Goal: Task Accomplishment & Management: Manage account settings

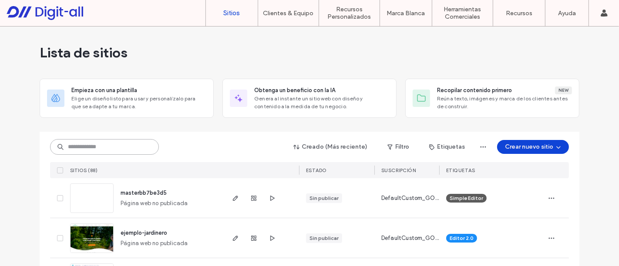
click at [115, 151] on input at bounding box center [104, 147] width 109 height 16
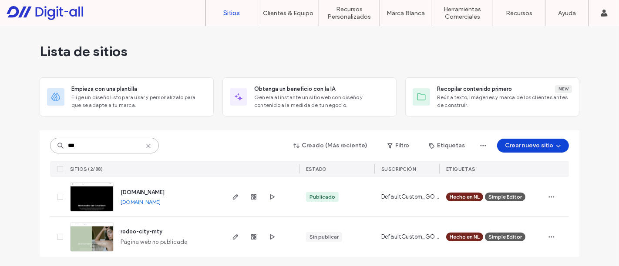
scroll to position [2, 0]
drag, startPoint x: 191, startPoint y: 199, endPoint x: 192, endPoint y: 211, distance: 11.3
click at [193, 212] on div "www.odecreaciones.com.mx www.odecreaciones.com.mx" at bounding box center [169, 197] width 110 height 40
click at [196, 208] on div "www.odecreaciones.com.mx www.odecreaciones.com.mx" at bounding box center [169, 197] width 110 height 40
drag, startPoint x: 193, startPoint y: 203, endPoint x: 117, endPoint y: 205, distance: 76.2
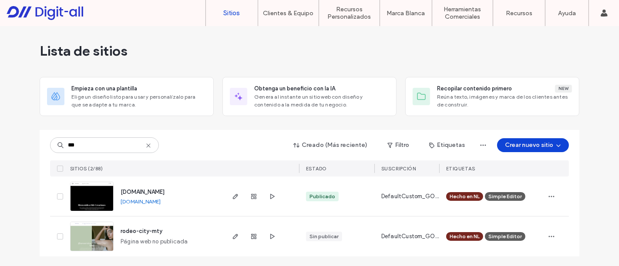
click at [117, 205] on div "www.odecreaciones.com.mx www.odecreaciones.com.mx" at bounding box center [169, 197] width 110 height 40
copy link "[DOMAIN_NAME]"
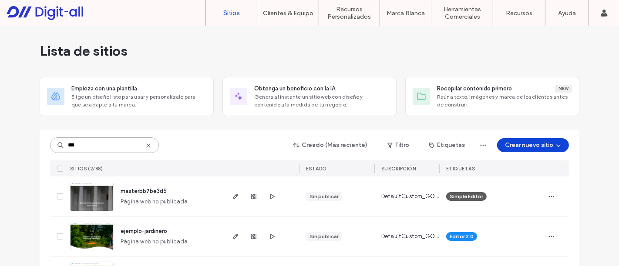
click at [101, 151] on input "***" at bounding box center [104, 146] width 109 height 16
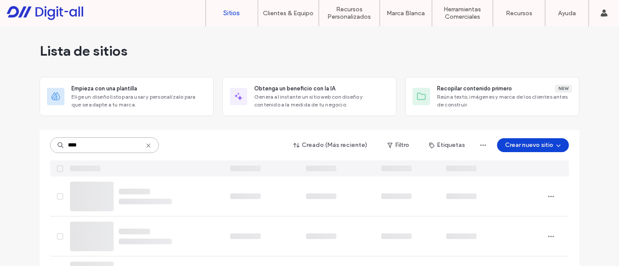
scroll to position [0, 0]
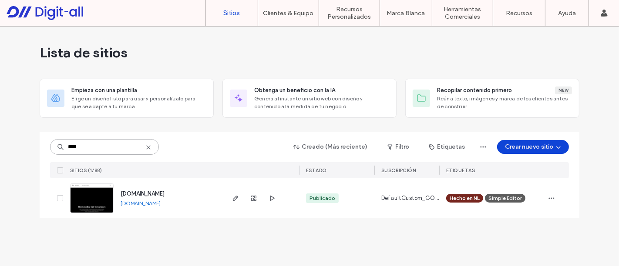
type input "****"
click at [141, 194] on span "[DOMAIN_NAME]" at bounding box center [143, 194] width 44 height 7
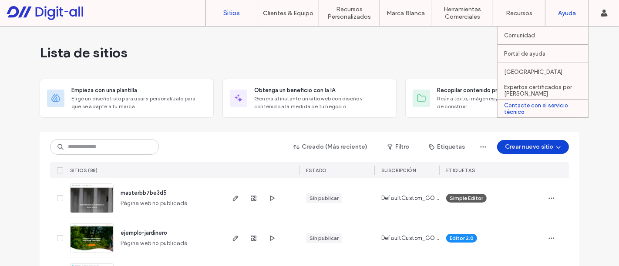
click at [556, 109] on label "Contacte con el servicio técnico" at bounding box center [546, 108] width 84 height 13
click at [541, 107] on label "Contacte con el servicio técnico" at bounding box center [546, 108] width 84 height 13
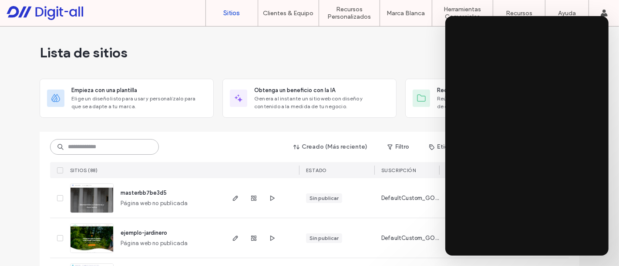
click at [124, 148] on input at bounding box center [104, 147] width 109 height 16
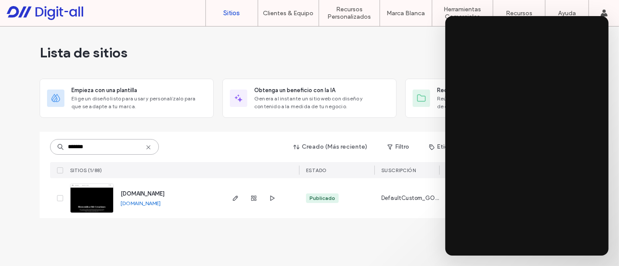
type input "*******"
click at [5, 203] on div "Lista de sitios Empieza con una plantilla Elige un diseño listo para usar y per…" at bounding box center [309, 147] width 619 height 240
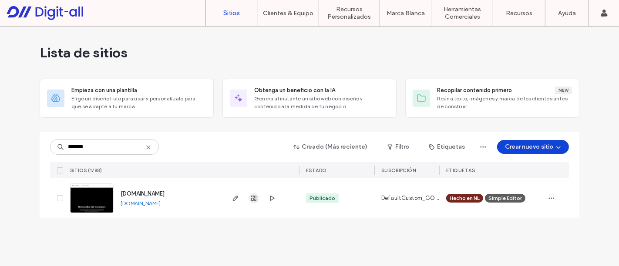
click at [254, 198] on use "button" at bounding box center [253, 198] width 5 height 5
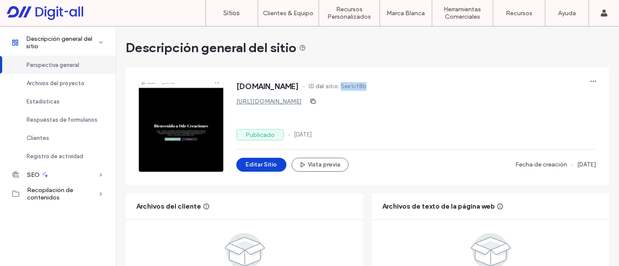
drag, startPoint x: 413, startPoint y: 86, endPoint x: 384, endPoint y: 88, distance: 28.8
click at [384, 88] on div "[DOMAIN_NAME] ID del sitio: 5ee1cf8b" at bounding box center [415, 88] width 359 height 14
copy span "5ee1cf8b"
drag, startPoint x: 543, startPoint y: 105, endPoint x: 539, endPoint y: 109, distance: 5.9
click at [541, 105] on label "Contacte con el servicio técnico" at bounding box center [546, 108] width 84 height 13
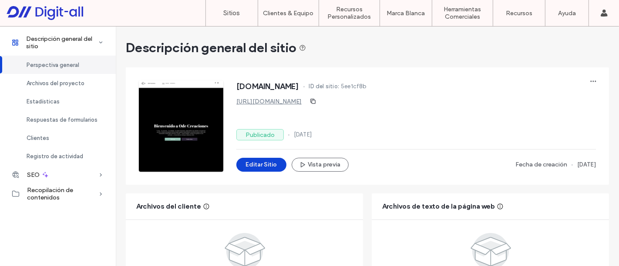
click at [292, 105] on link "[URL][DOMAIN_NAME]" at bounding box center [268, 101] width 65 height 7
click at [279, 98] on link "[URL][DOMAIN_NAME]" at bounding box center [268, 101] width 65 height 7
click at [273, 162] on button "Editar Sitio" at bounding box center [261, 165] width 50 height 14
